Goal: Find specific page/section: Find specific page/section

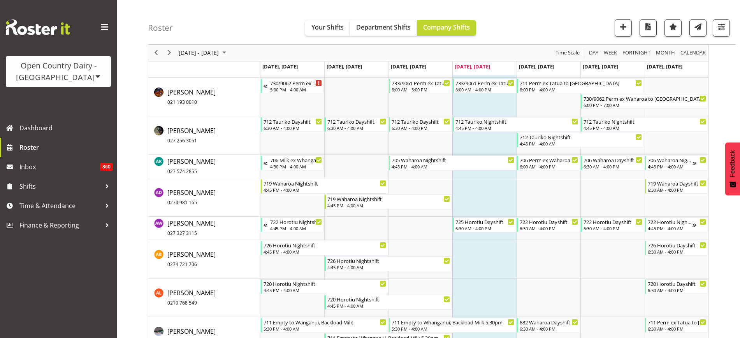
scroll to position [354, 0]
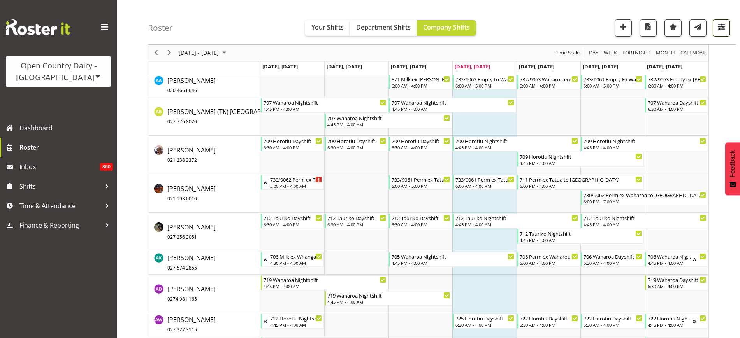
click at [725, 31] on span "button" at bounding box center [721, 27] width 10 height 10
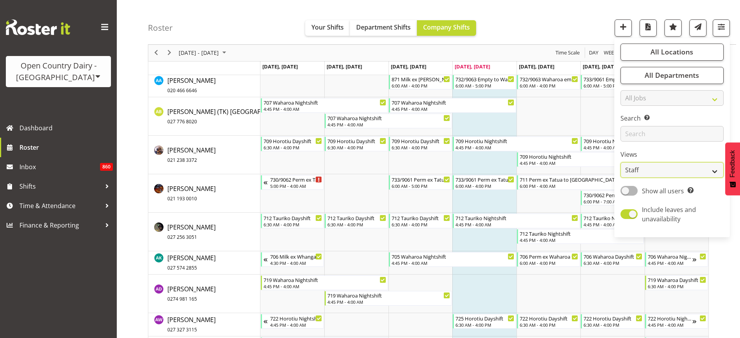
click at [710, 171] on select "Staff Role Shift - Horizontal Shift - Vertical Staff - Location" at bounding box center [671, 171] width 103 height 16
select select "shiftH"
click at [621, 163] on select "Staff Role Shift - Horizontal Shift - Vertical Staff - Location" at bounding box center [671, 171] width 103 height 16
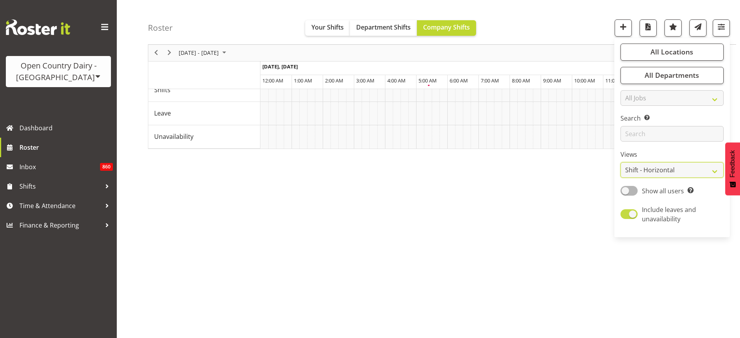
scroll to position [45, 0]
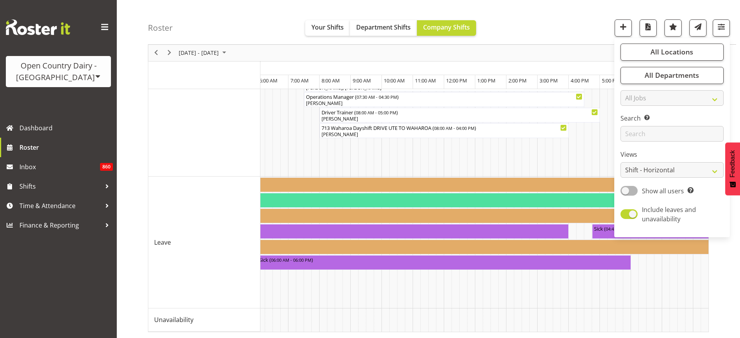
scroll to position [0, 1046]
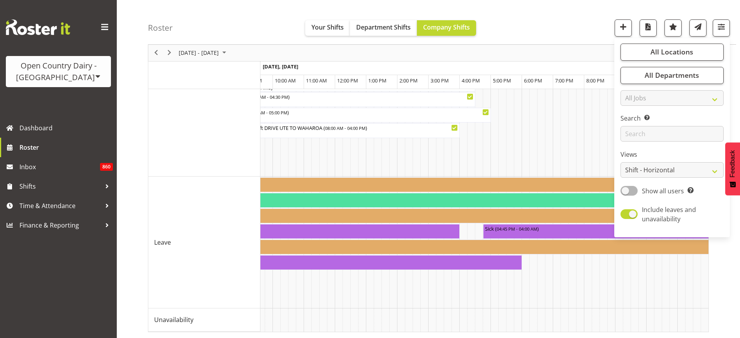
click at [536, 25] on div "Roster Your Shifts Department Shifts Company Shifts All Locations Clear Ingredi…" at bounding box center [442, 22] width 588 height 45
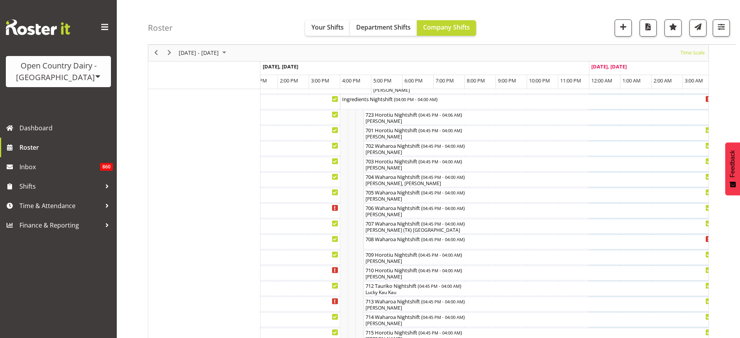
scroll to position [0, 0]
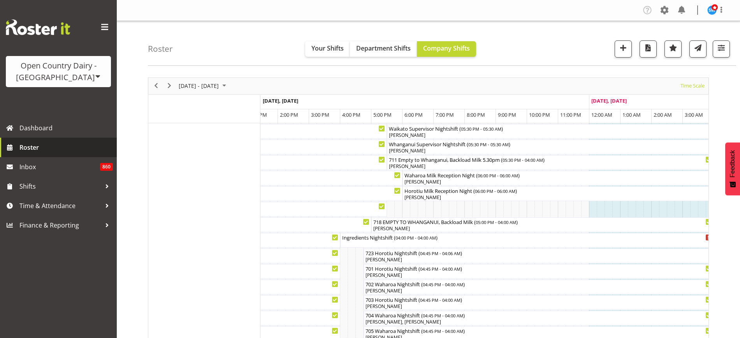
click at [22, 146] on span "Roster" at bounding box center [65, 148] width 93 height 12
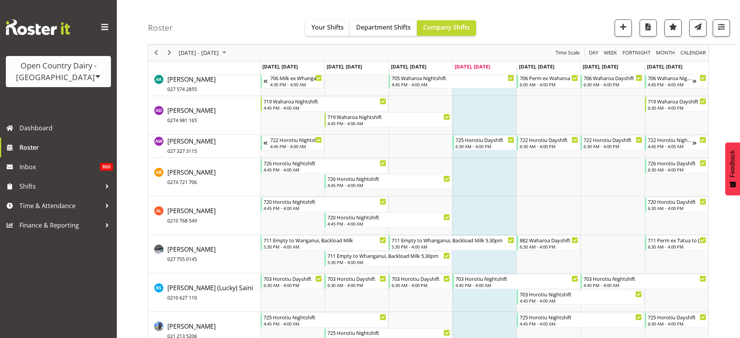
scroll to position [484, 0]
